Goal: Task Accomplishment & Management: Complete application form

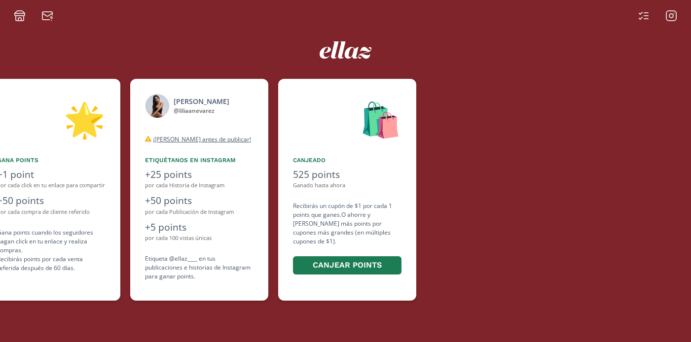
scroll to position [0, 592]
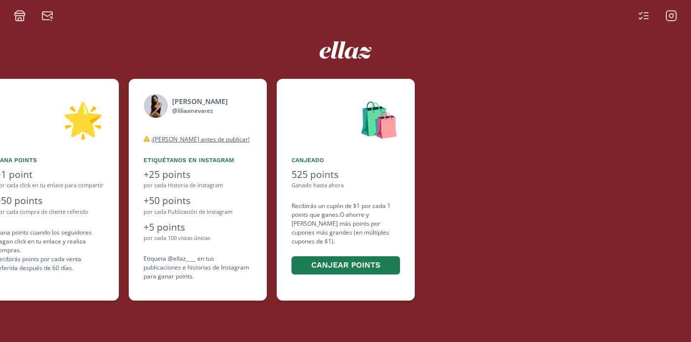
click at [669, 16] on icon at bounding box center [671, 16] width 12 height 12
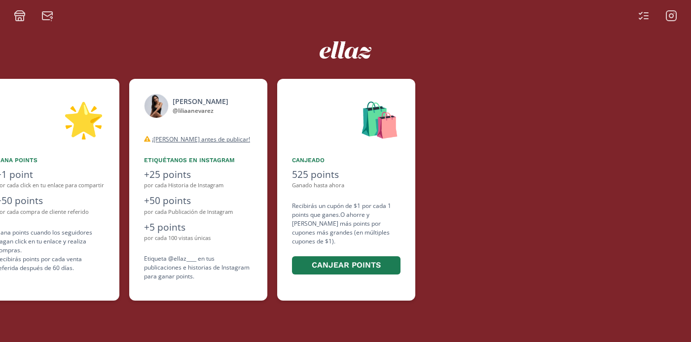
scroll to position [0, 592]
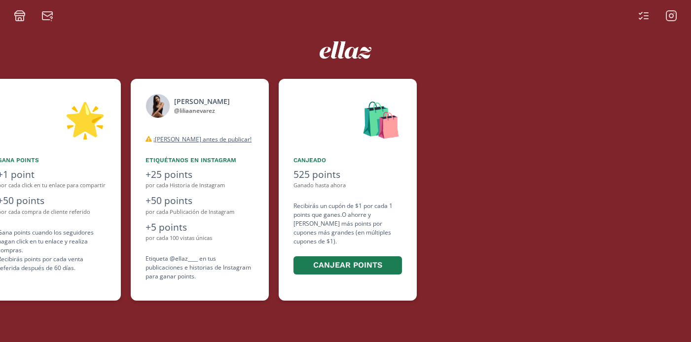
scroll to position [0, 592]
